Goal: Check status: Check status

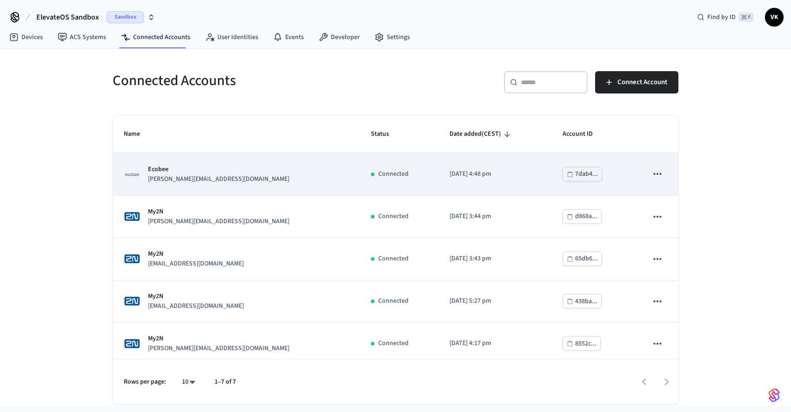
click at [265, 170] on div "Ecobee [PERSON_NAME][EMAIL_ADDRESS][DOMAIN_NAME]" at bounding box center [236, 175] width 225 height 20
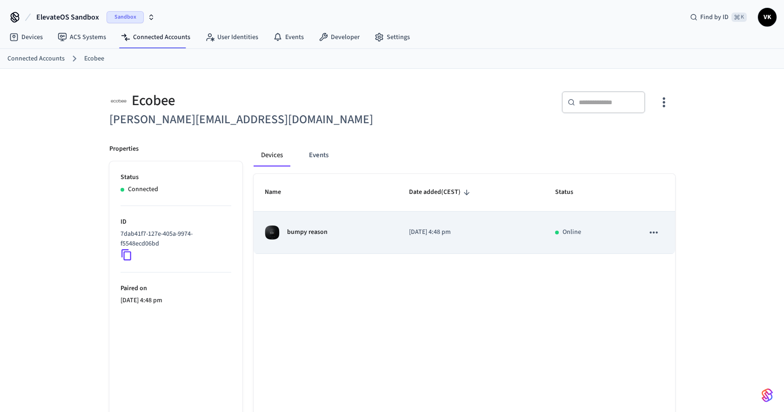
click at [383, 242] on td "bumpy reason" at bounding box center [326, 233] width 144 height 42
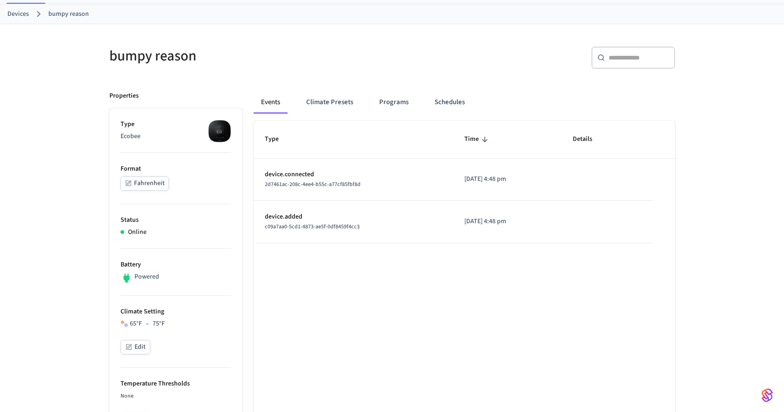
scroll to position [44, 0]
